Goal: Task Accomplishment & Management: Manage account settings

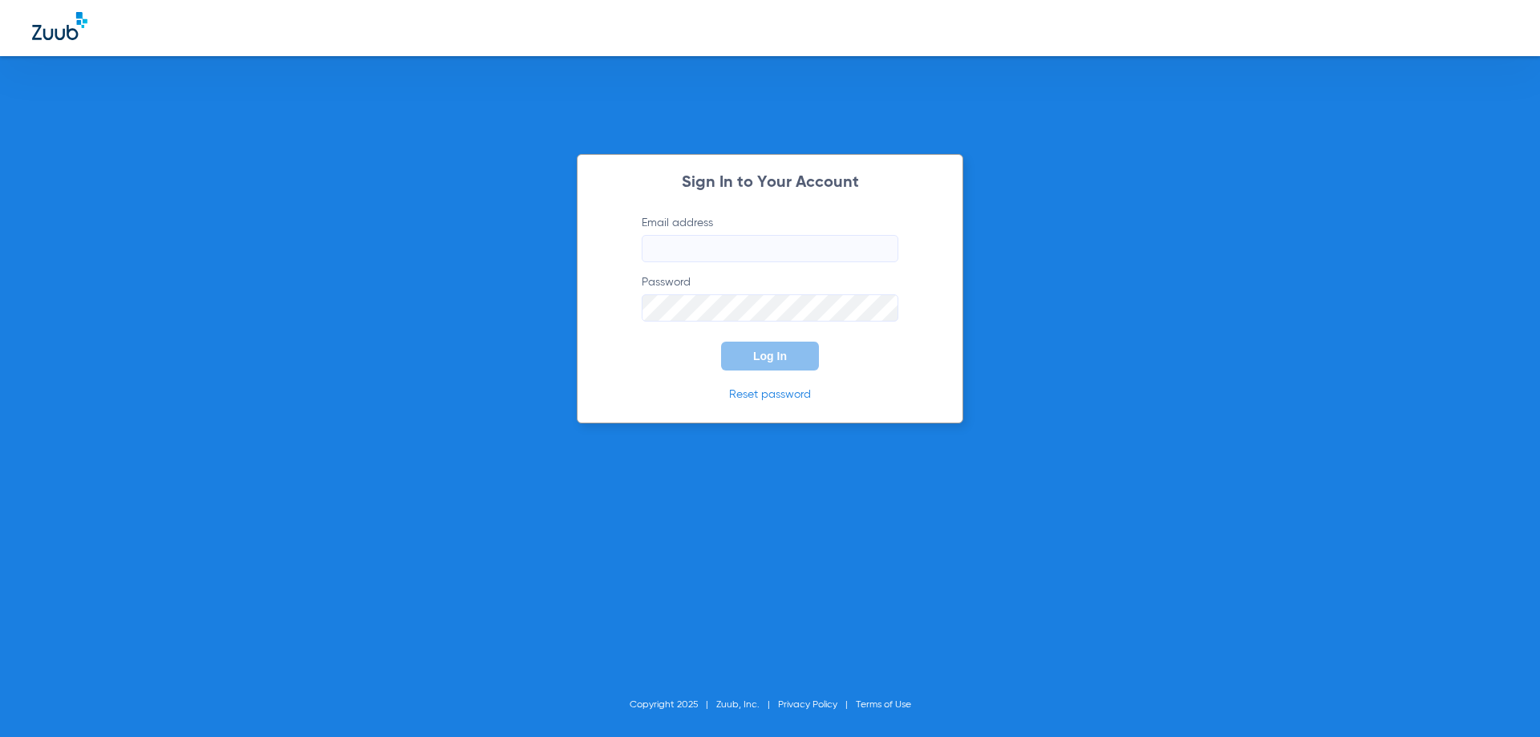
click at [676, 247] on input "Email address" at bounding box center [770, 248] width 257 height 27
type input "d"
click at [721, 342] on button "Log In" at bounding box center [770, 356] width 98 height 29
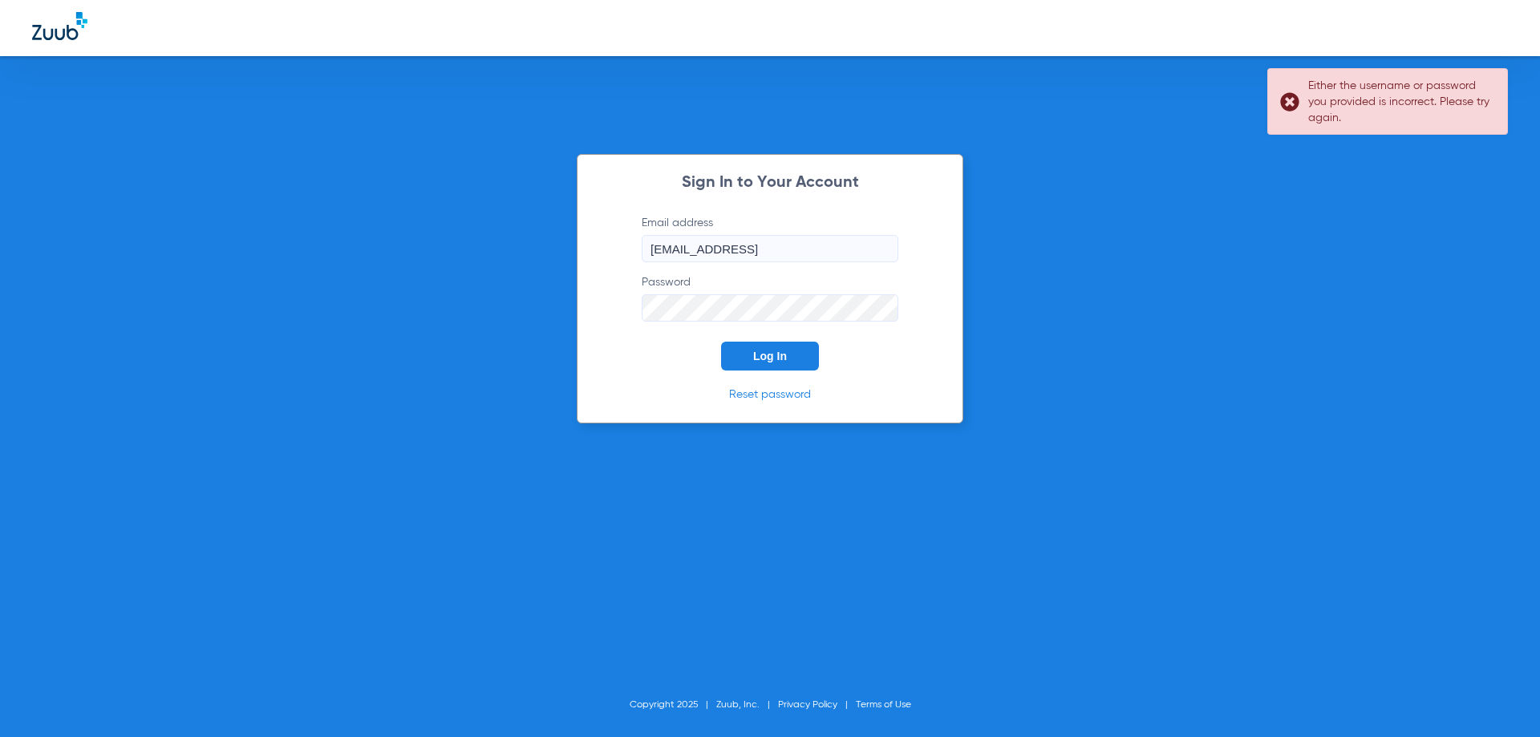
click at [622, 312] on form "Email address [EMAIL_ADDRESS] Password Log In" at bounding box center [770, 293] width 305 height 156
click at [721, 342] on button "Log In" at bounding box center [770, 356] width 98 height 29
click at [850, 250] on input "[EMAIL_ADDRESS]" at bounding box center [770, 248] width 257 height 27
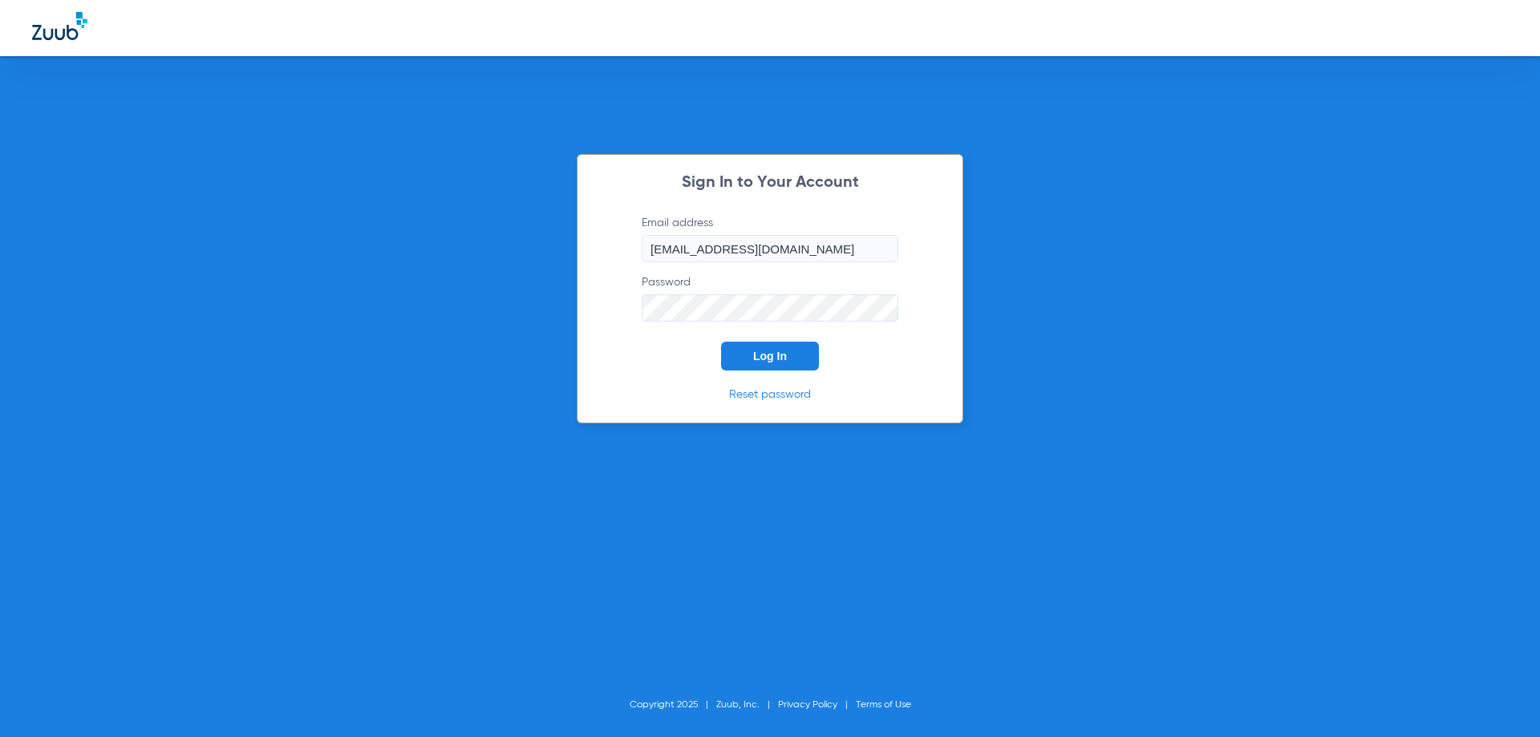
type input "[EMAIL_ADDRESS][DOMAIN_NAME]"
click at [797, 353] on button "Log In" at bounding box center [770, 356] width 98 height 29
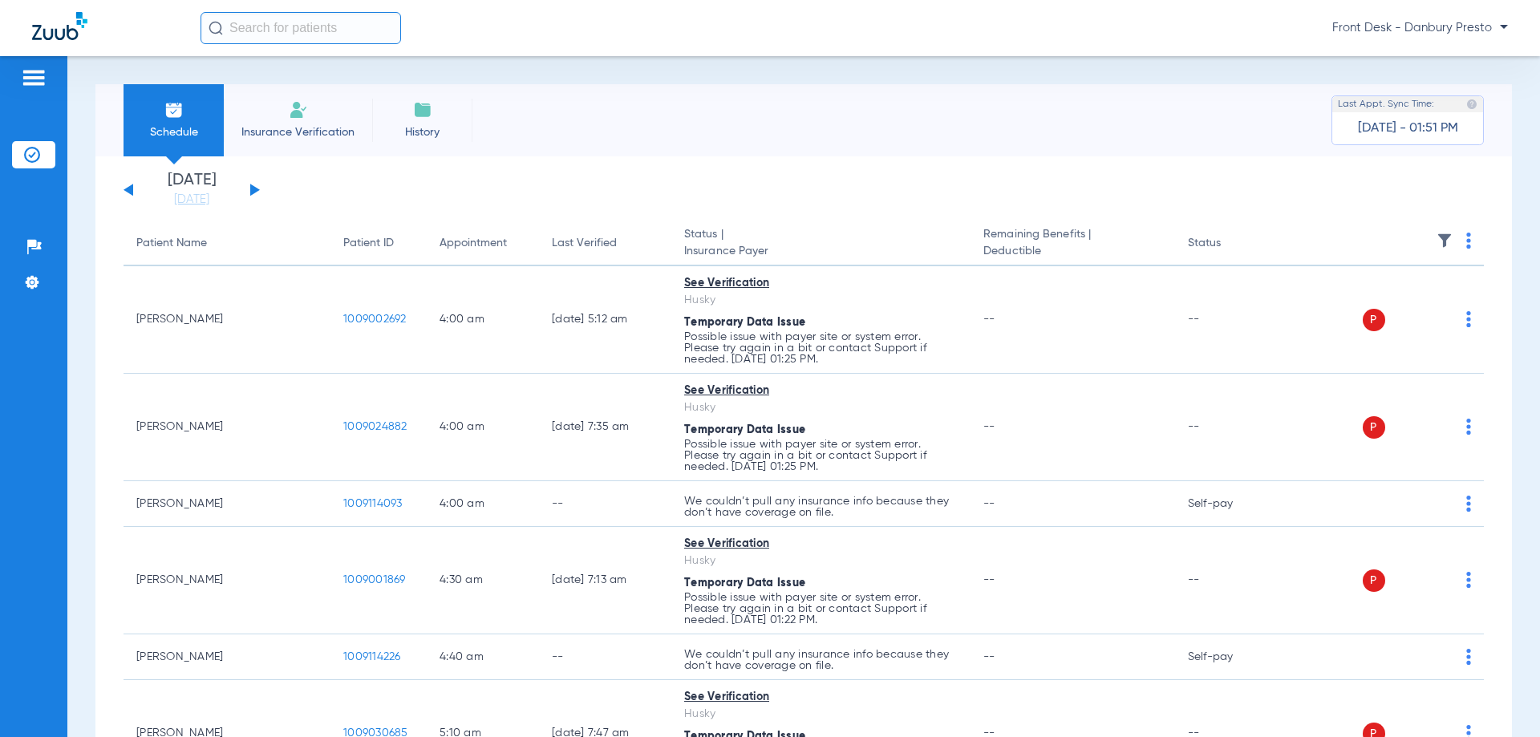
click at [253, 189] on button at bounding box center [255, 190] width 10 height 12
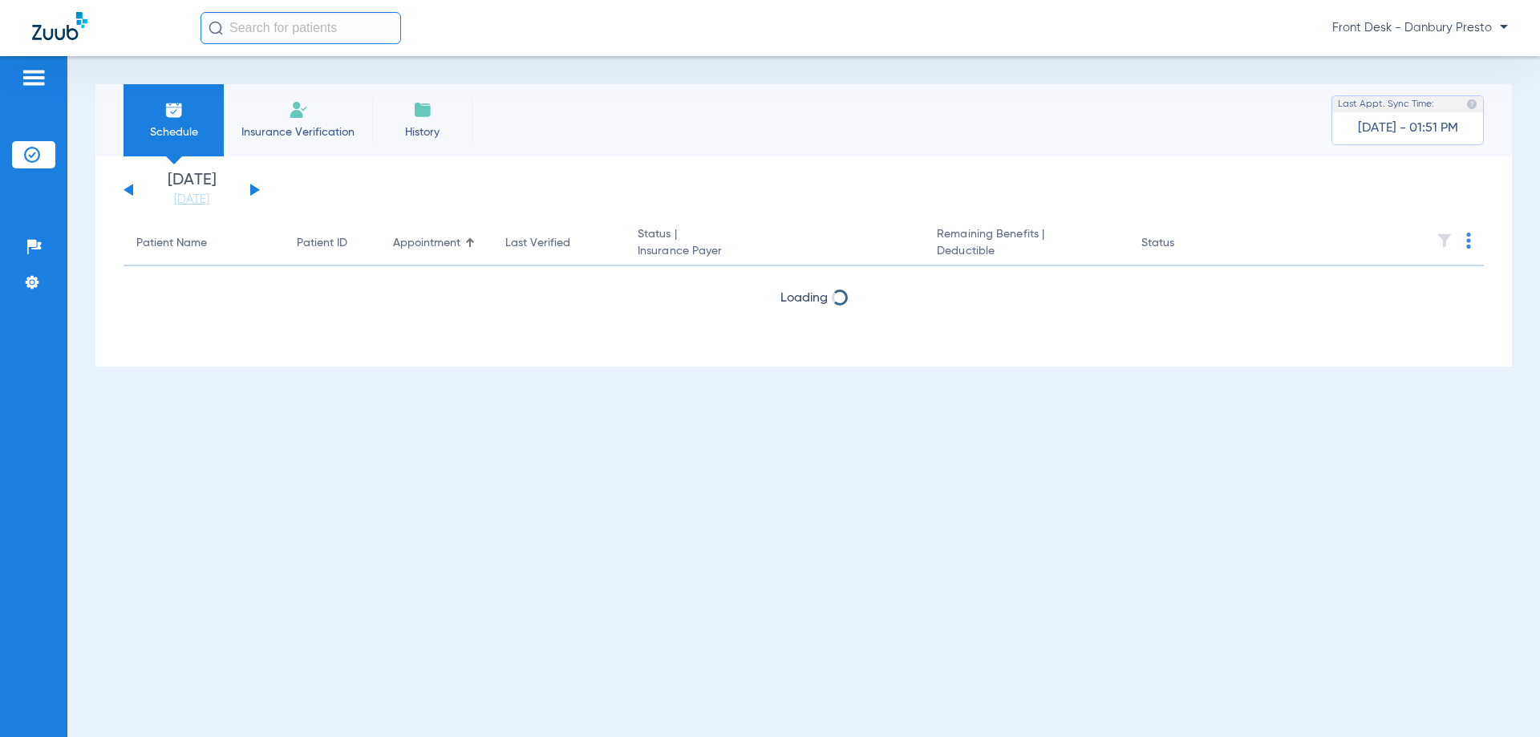
click at [253, 189] on button at bounding box center [255, 190] width 10 height 12
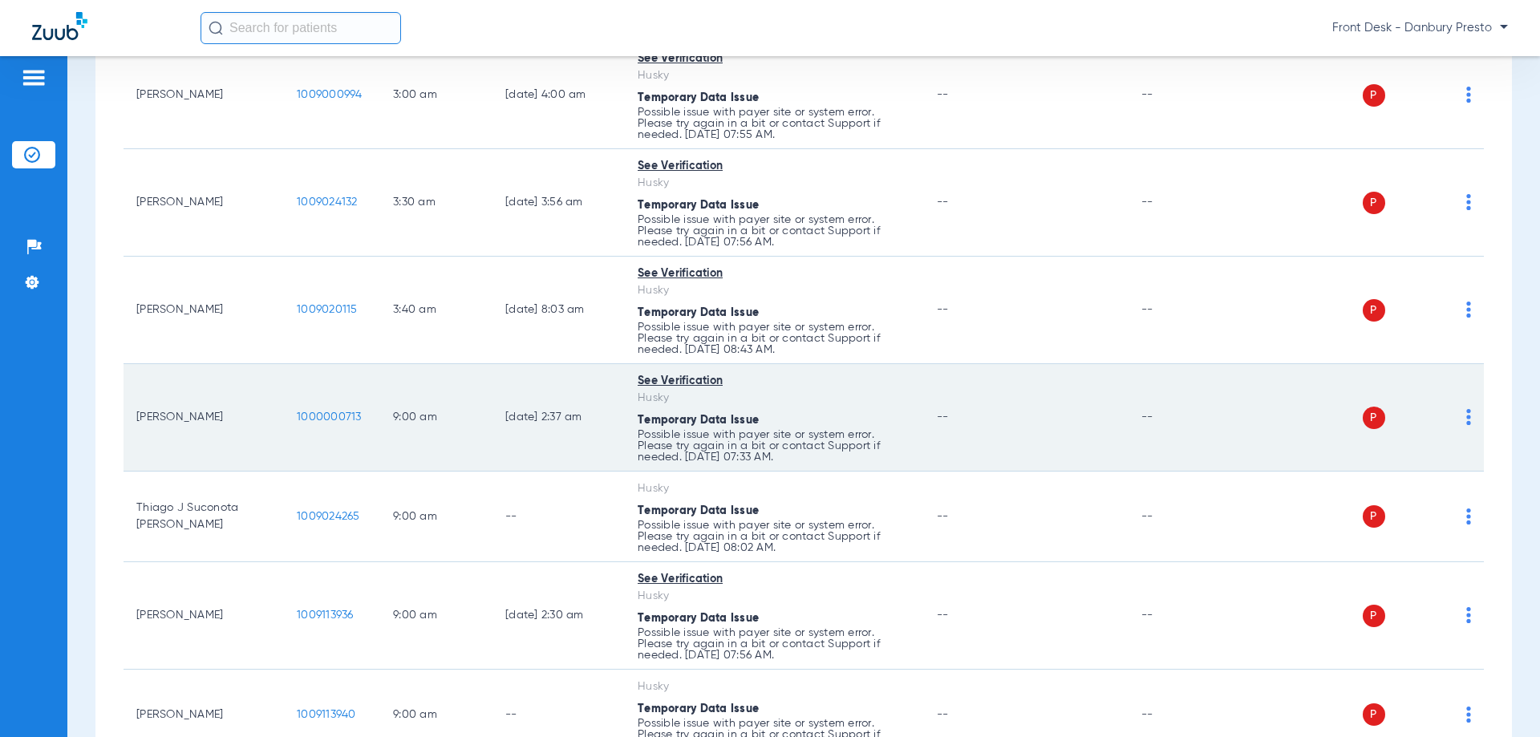
scroll to position [241, 0]
